Goal: Task Accomplishment & Management: Manage account settings

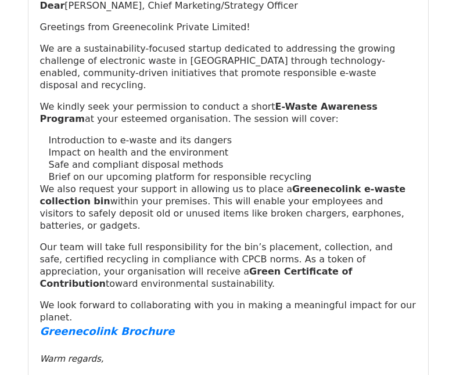
scroll to position [184, 0]
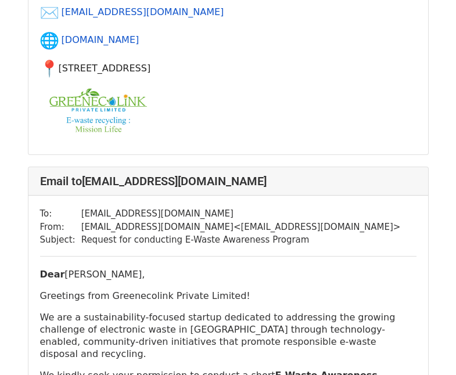
scroll to position [813, 0]
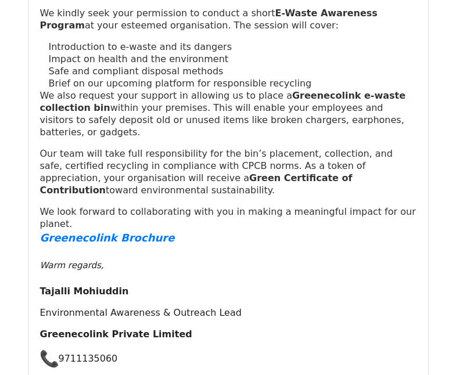
scroll to position [6435, 0]
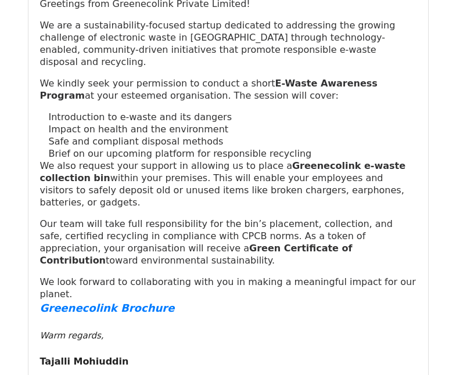
scroll to position [14113, 0]
